Goal: Task Accomplishment & Management: Manage account settings

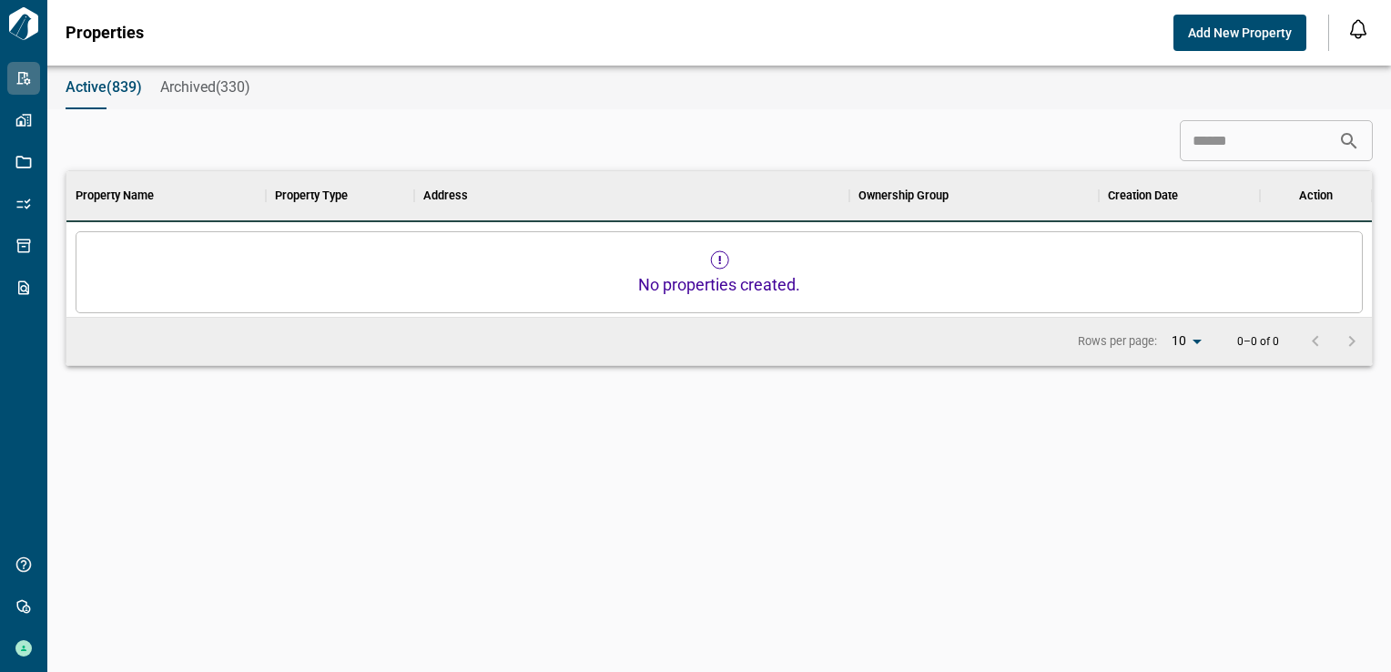
scroll to position [15, 7]
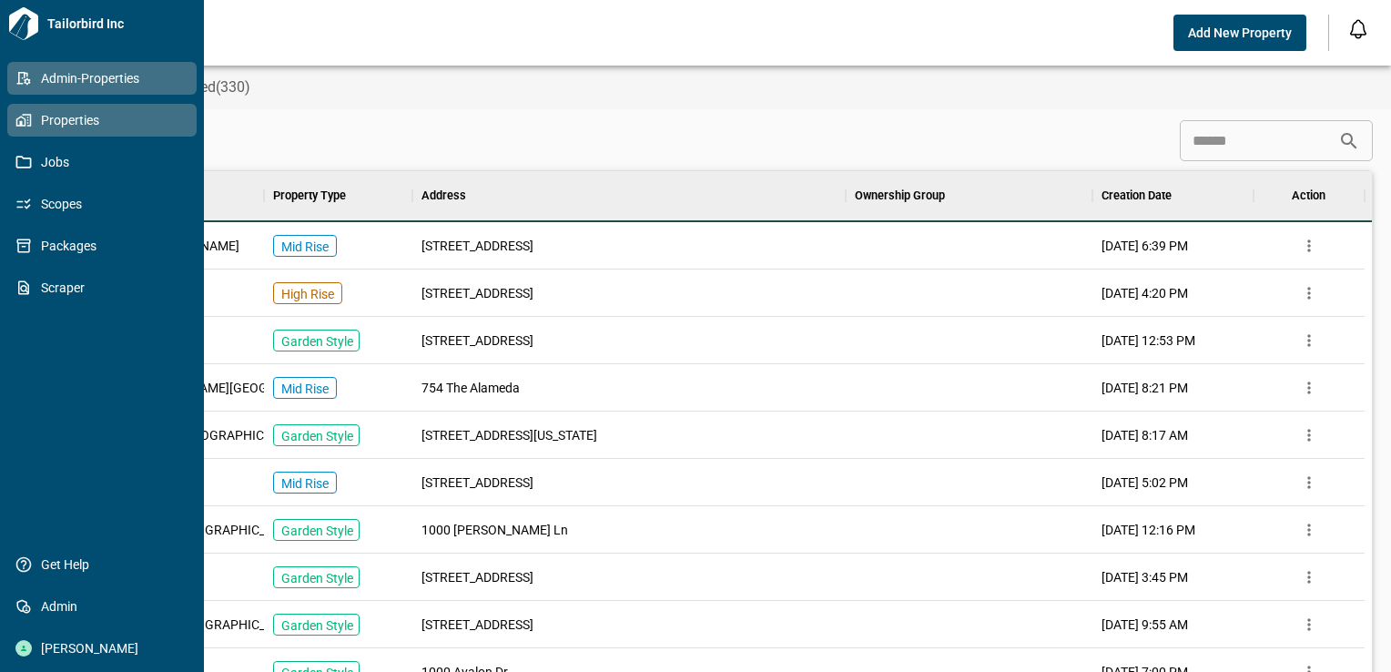
click at [16, 115] on icon at bounding box center [23, 120] width 16 height 16
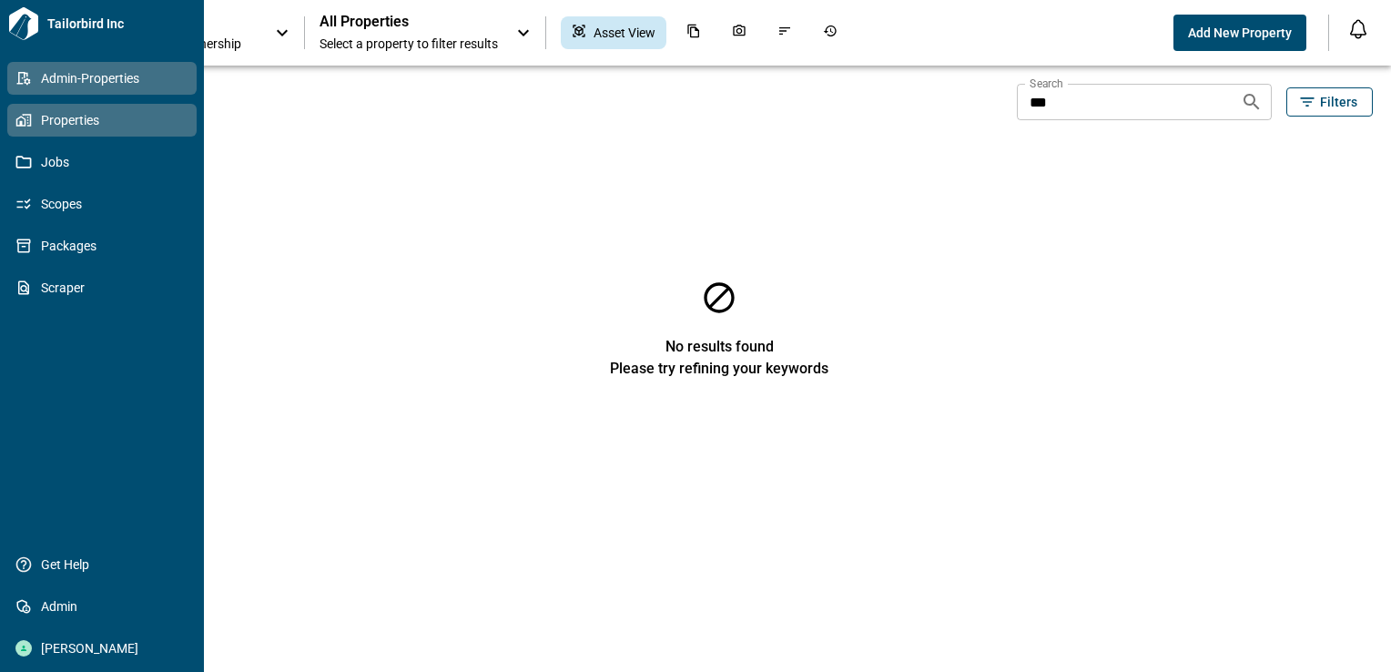
click at [55, 74] on span "Admin-Properties" at bounding box center [105, 78] width 147 height 18
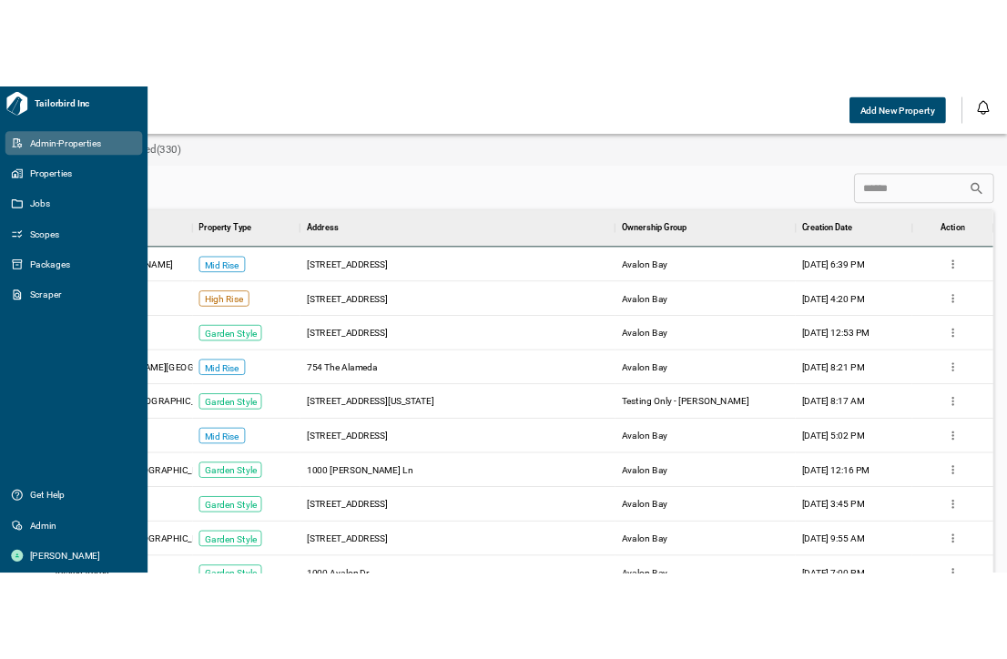
scroll to position [510, 1291]
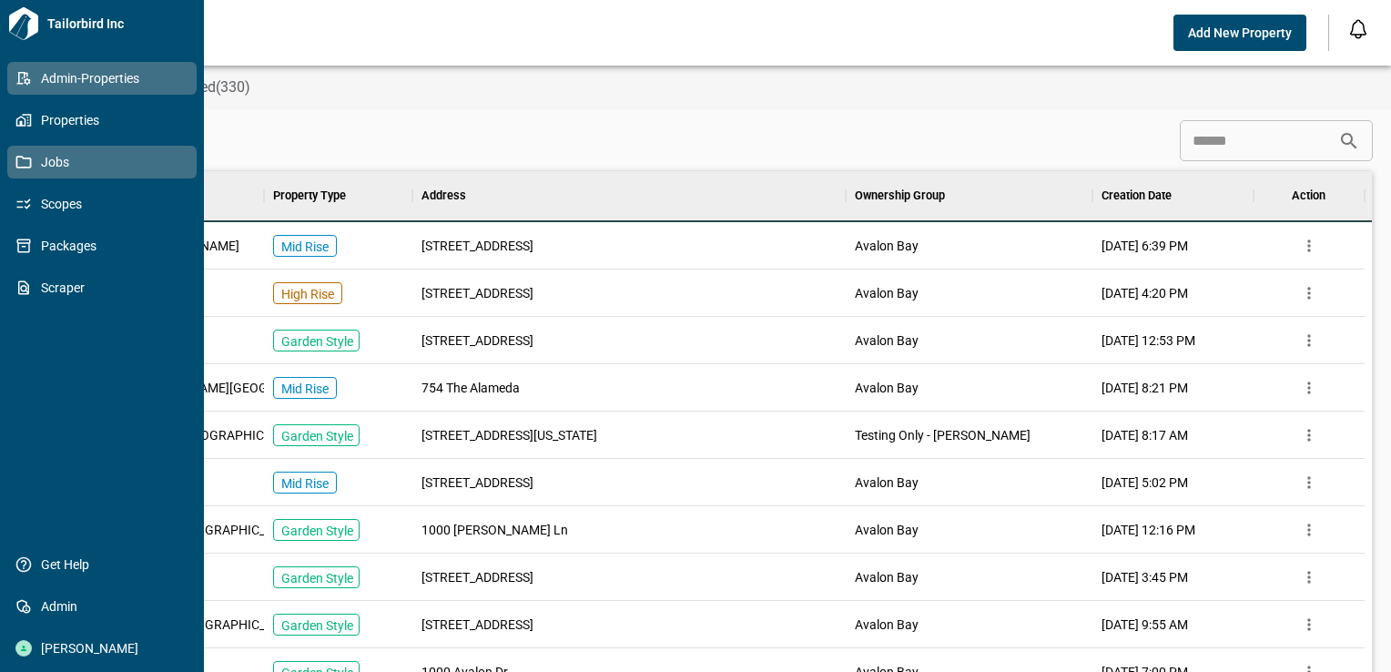
click at [21, 157] on icon at bounding box center [23, 162] width 16 height 16
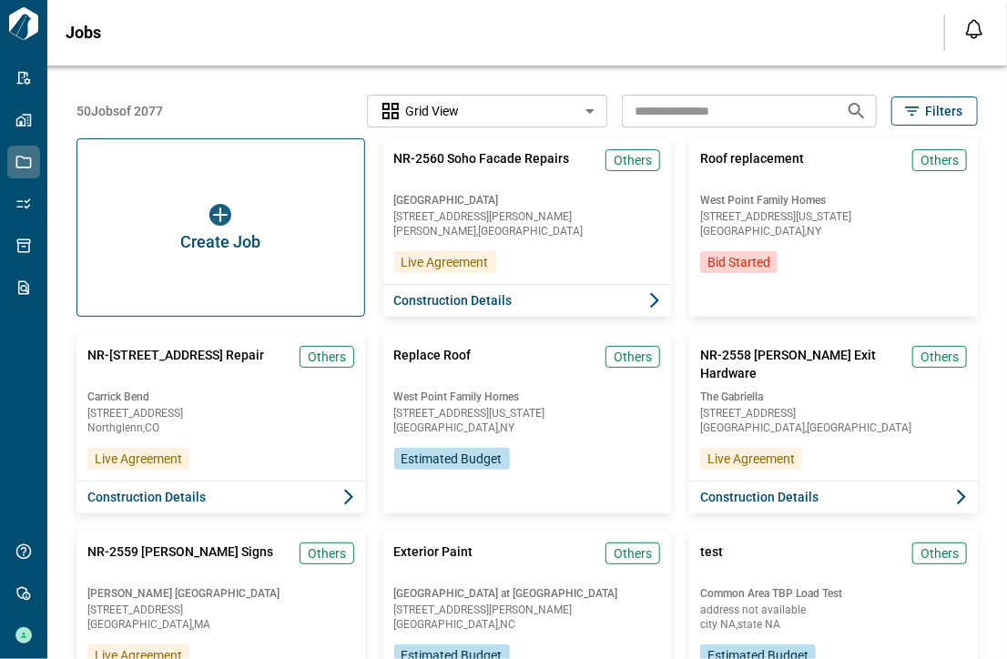
click at [324, 37] on div "Jobs" at bounding box center [494, 33] width 857 height 18
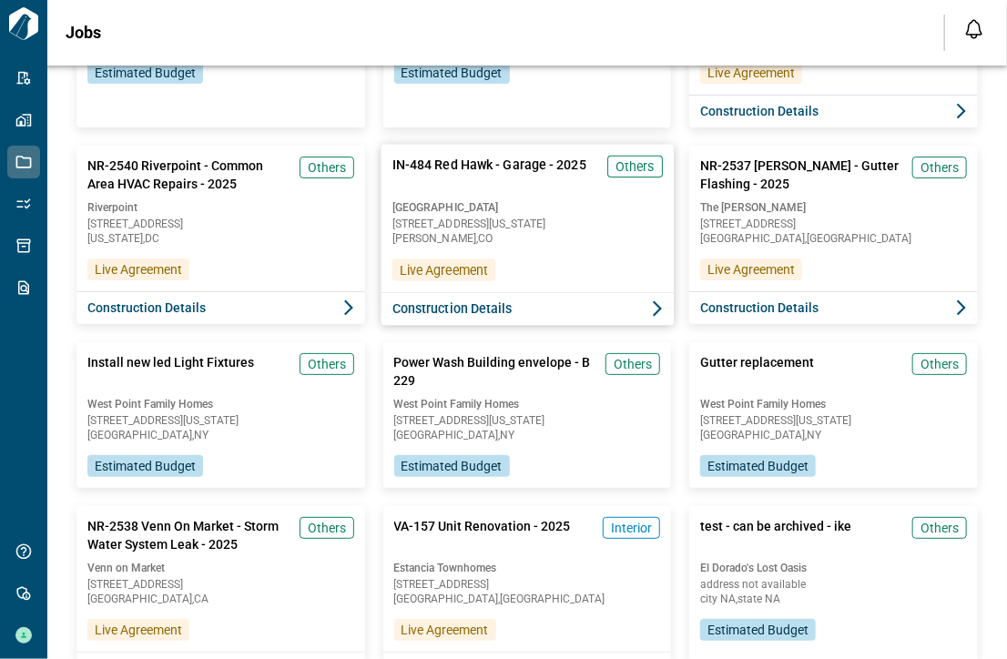
scroll to position [2911, 0]
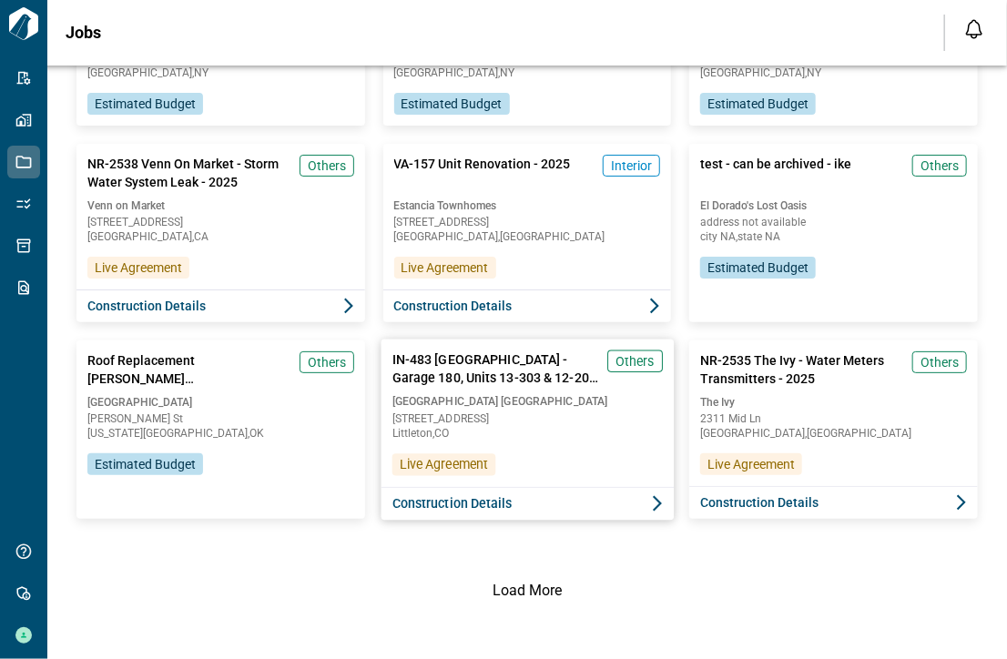
click at [536, 403] on span "[GEOGRAPHIC_DATA] [GEOGRAPHIC_DATA]" at bounding box center [526, 401] width 270 height 15
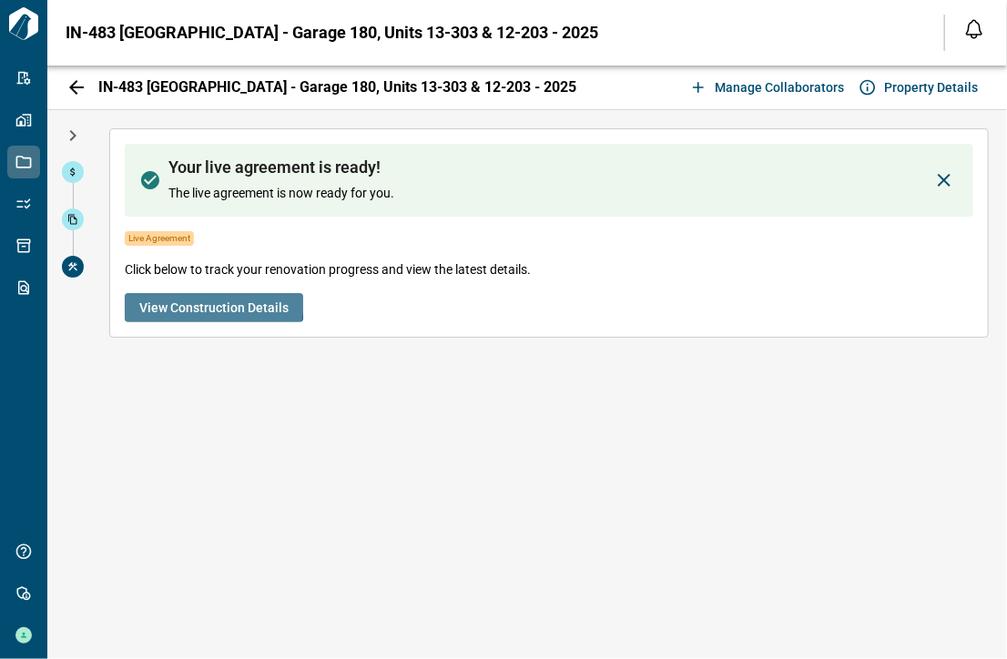
click at [204, 299] on span "View Construction Details" at bounding box center [213, 308] width 149 height 18
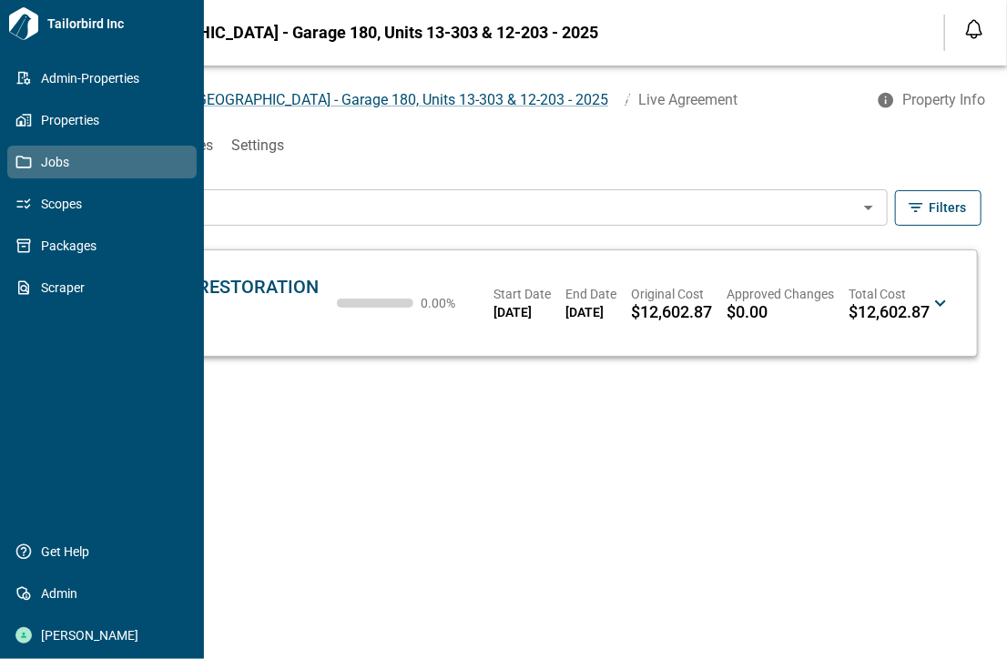
click at [25, 357] on div "Admin-Properties Properties Jobs Scopes Packages Scraper Get Help Admin [PERSON…" at bounding box center [101, 357] width 189 height 590
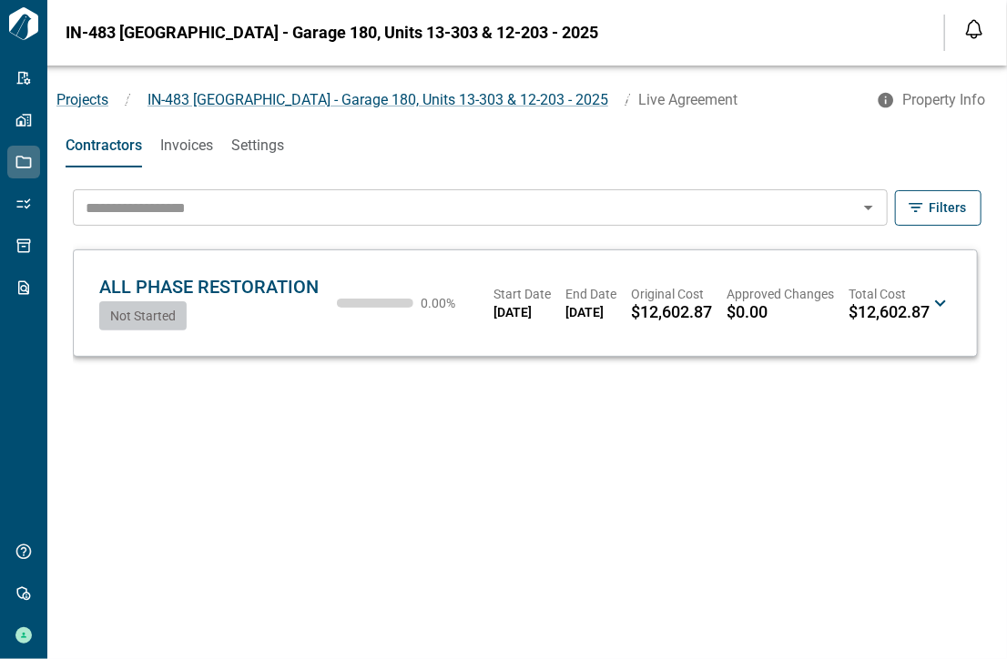
click at [765, 11] on div "IN-483 [GEOGRAPHIC_DATA] - Garage 180, Units 13-303 & 12-203 - 2025 Notificatio…" at bounding box center [503, 33] width 1007 height 66
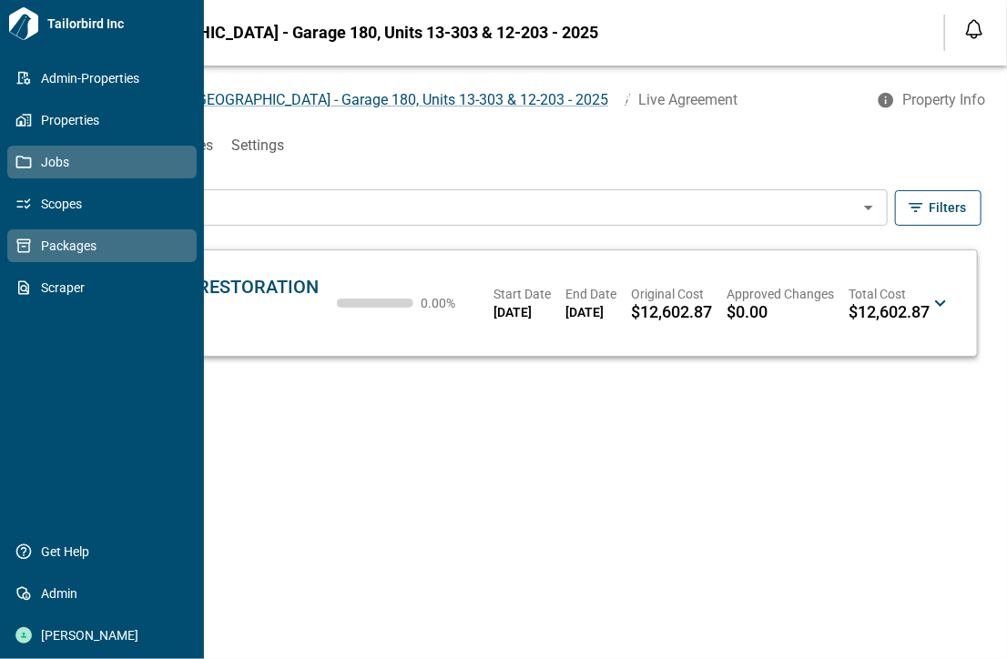
click at [64, 250] on span "Packages" at bounding box center [105, 246] width 147 height 18
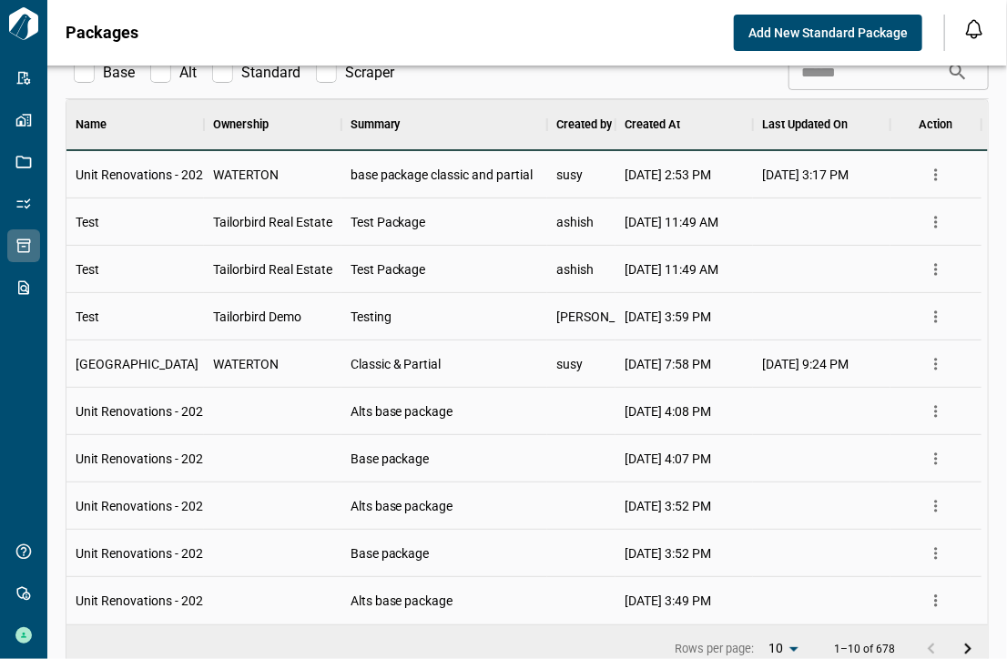
scroll to position [36, 0]
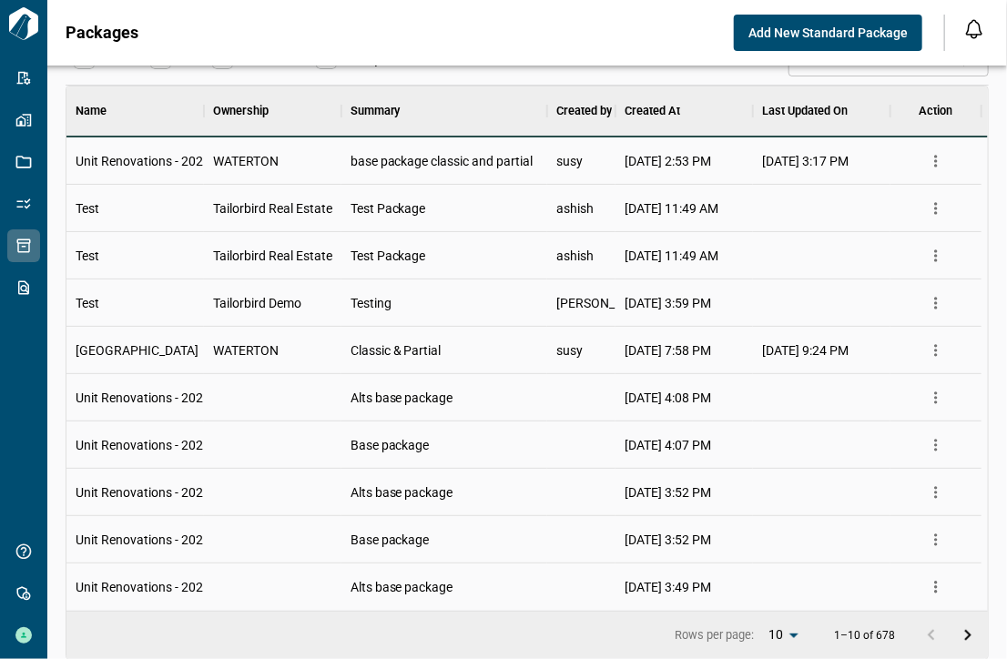
click at [940, 301] on icon "more" at bounding box center [936, 303] width 18 height 18
click at [317, 301] on div "Tailorbird Demo" at bounding box center [272, 302] width 137 height 47
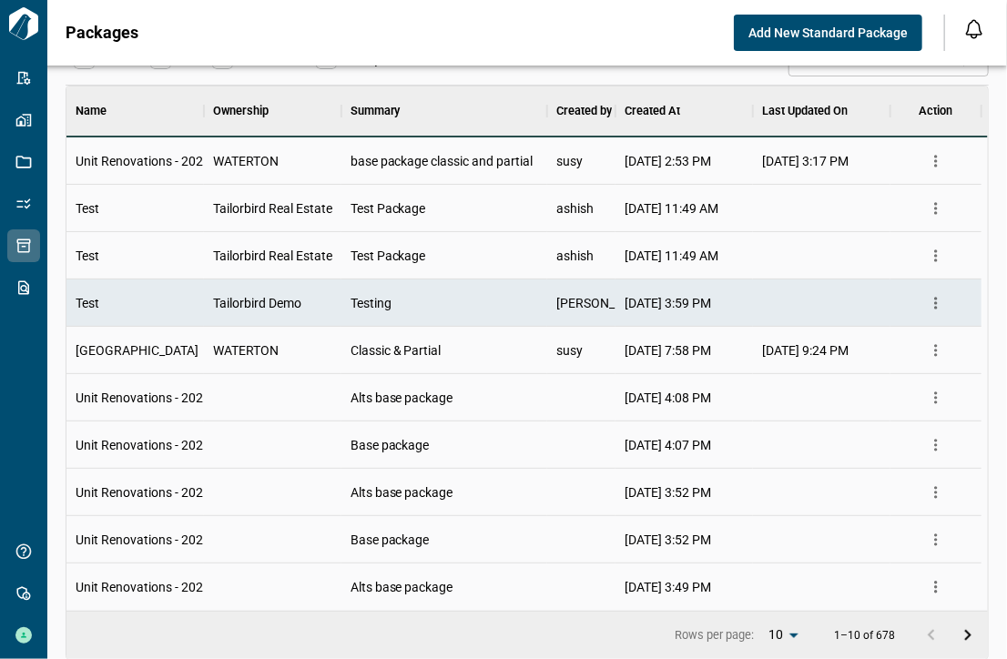
click at [317, 301] on div "Tailorbird Demo" at bounding box center [272, 302] width 137 height 47
click at [967, 633] on icon "Go to next page" at bounding box center [968, 635] width 22 height 22
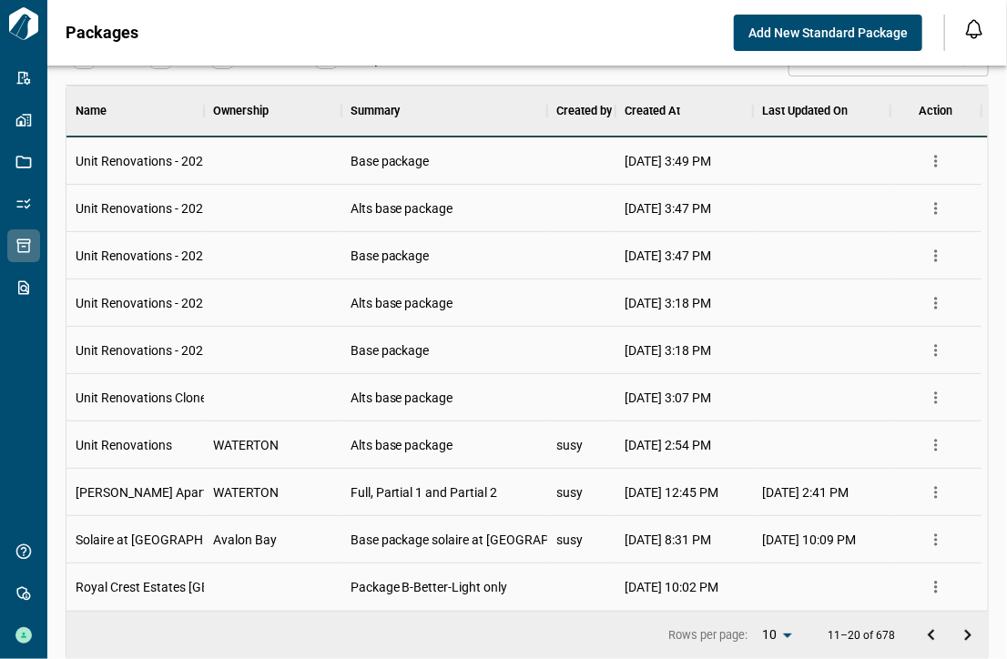
click at [920, 629] on icon "Go to previous page" at bounding box center [931, 635] width 22 height 22
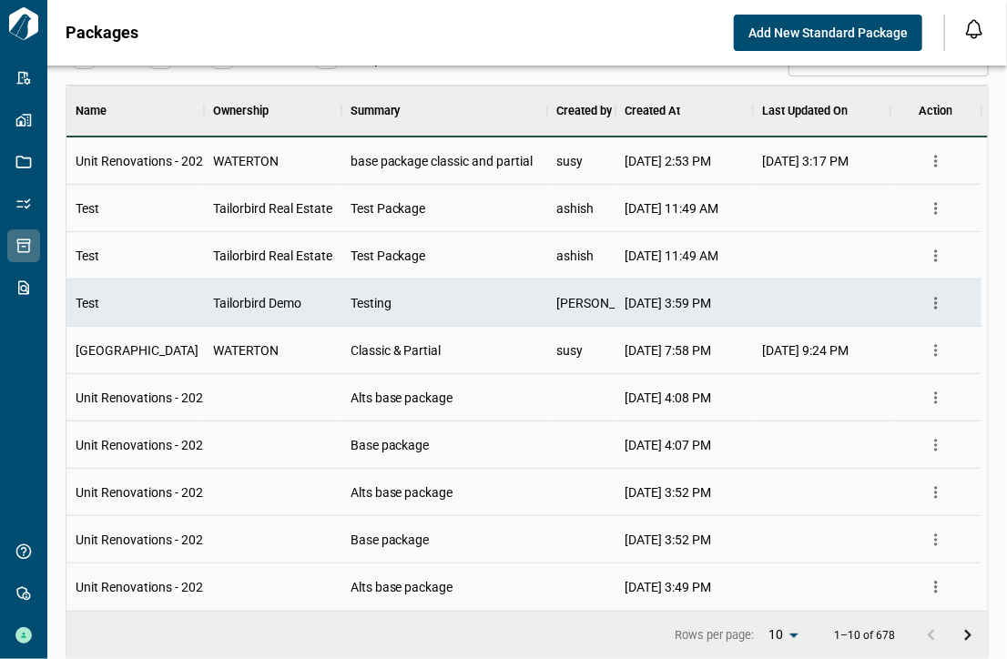
click at [236, 260] on span "Tailorbird Real Estate" at bounding box center [272, 256] width 119 height 18
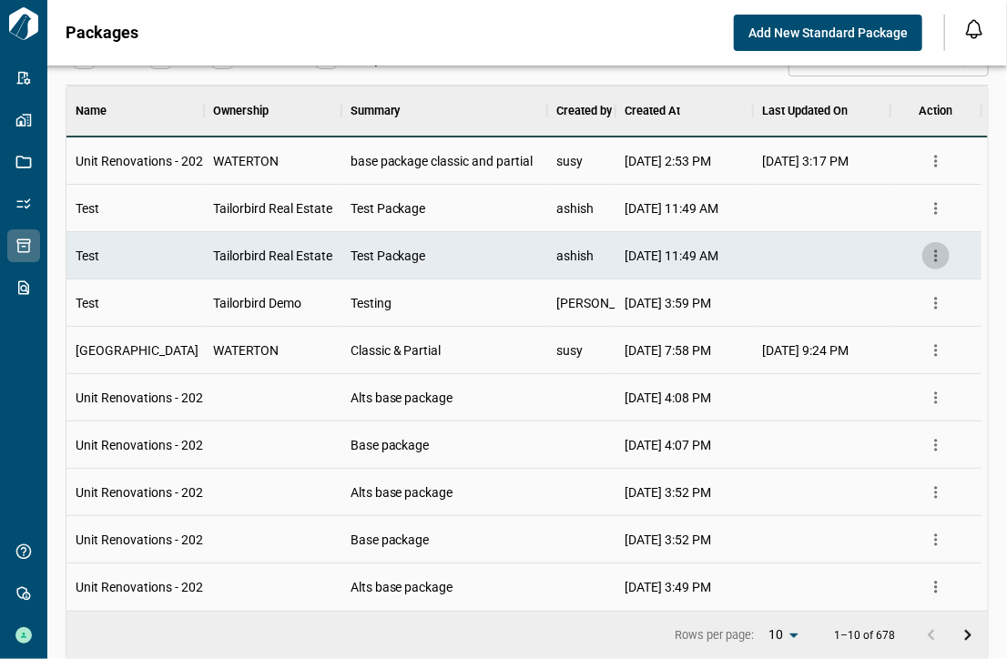
click at [941, 255] on icon "more" at bounding box center [936, 256] width 18 height 18
click at [921, 331] on li "Manage" at bounding box center [892, 326] width 115 height 34
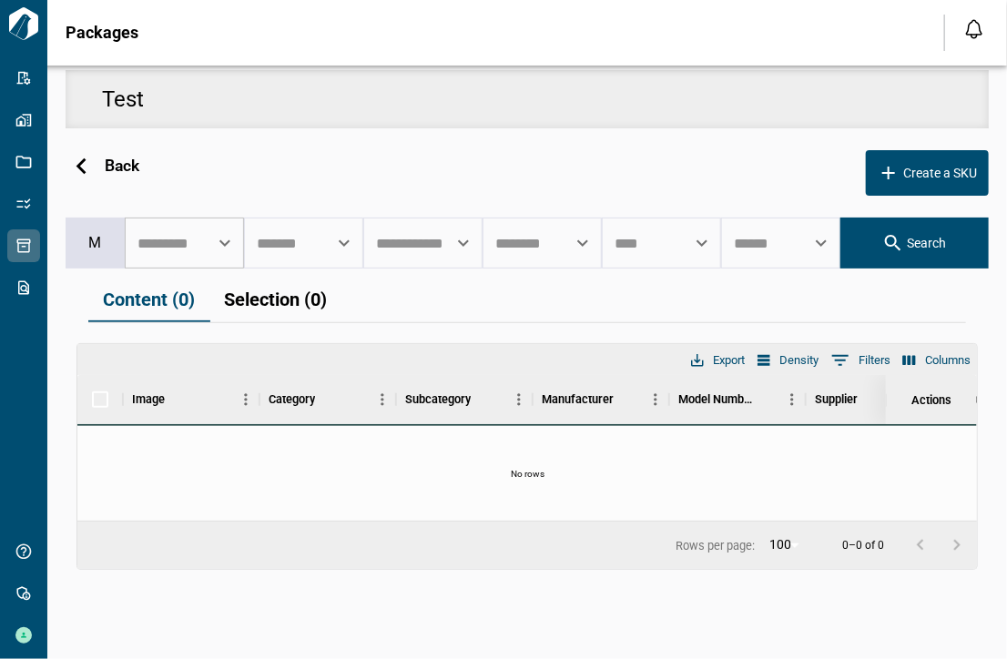
click at [166, 245] on input "text" at bounding box center [171, 243] width 76 height 35
click at [289, 247] on input "text" at bounding box center [290, 243] width 76 height 35
click at [386, 253] on input "text" at bounding box center [409, 243] width 76 height 35
click at [80, 162] on icon at bounding box center [81, 166] width 10 height 16
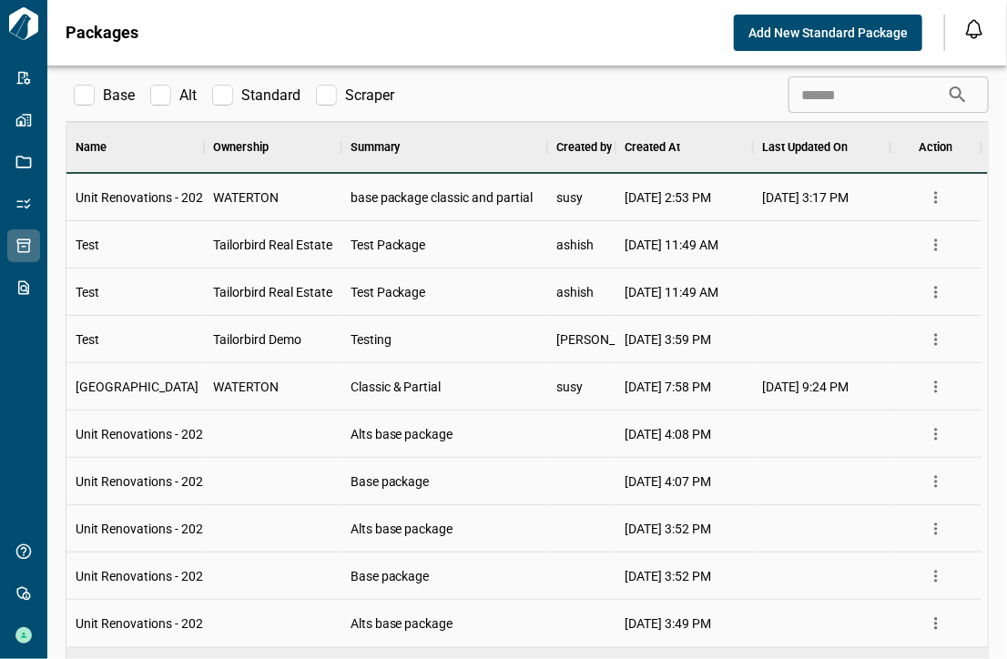
scroll to position [36, 0]
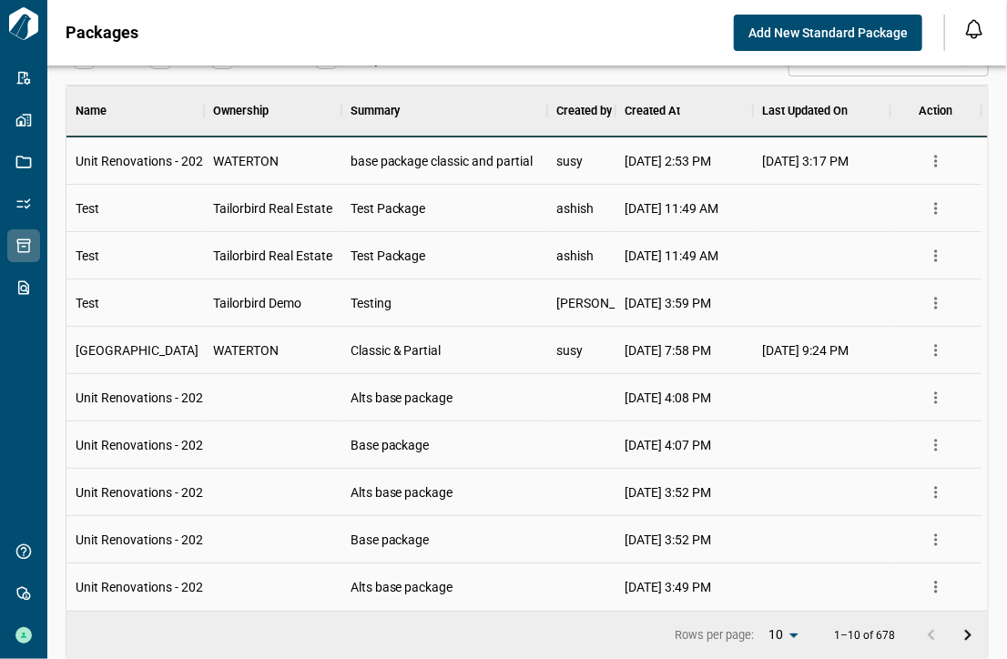
click at [711, 346] on span "[DATE] 7:58 PM" at bounding box center [667, 350] width 86 height 18
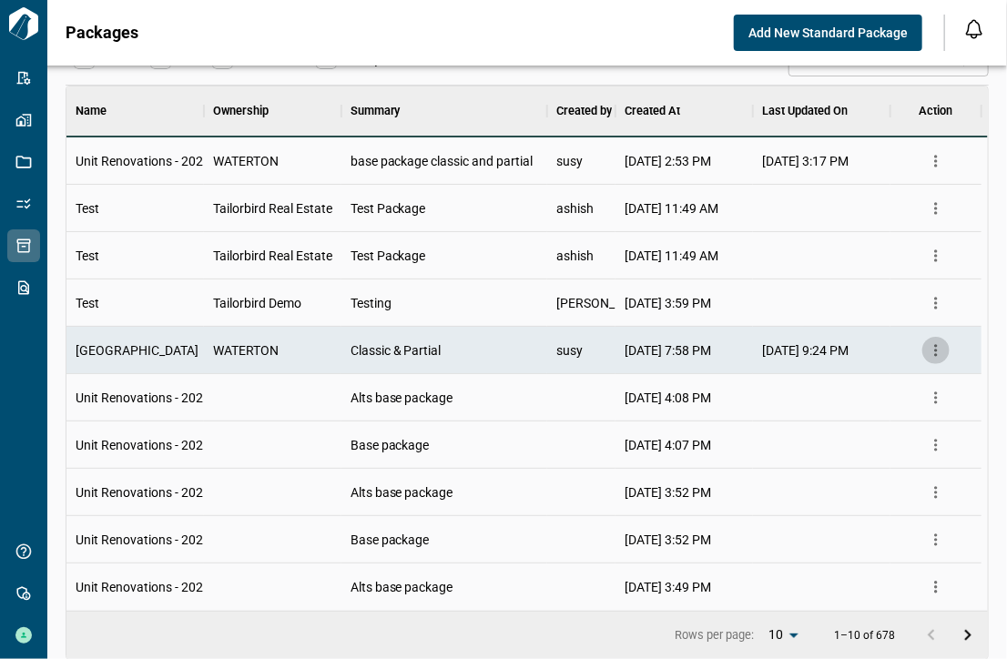
click at [933, 348] on icon "more" at bounding box center [936, 350] width 18 height 18
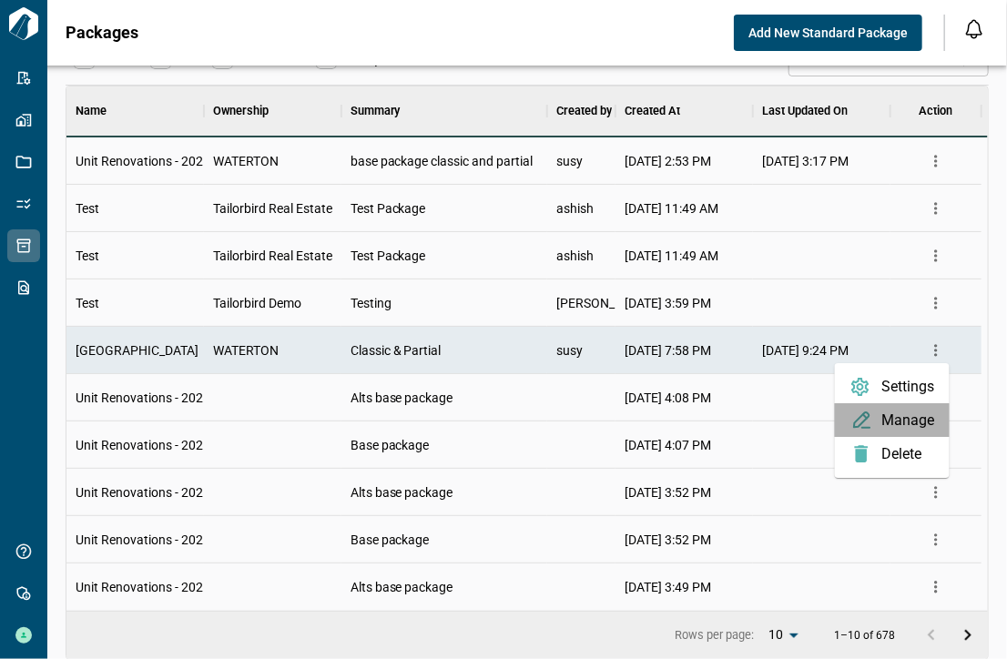
click at [891, 421] on li "Manage" at bounding box center [892, 420] width 115 height 34
